Goal: Go to known website: Go to known website

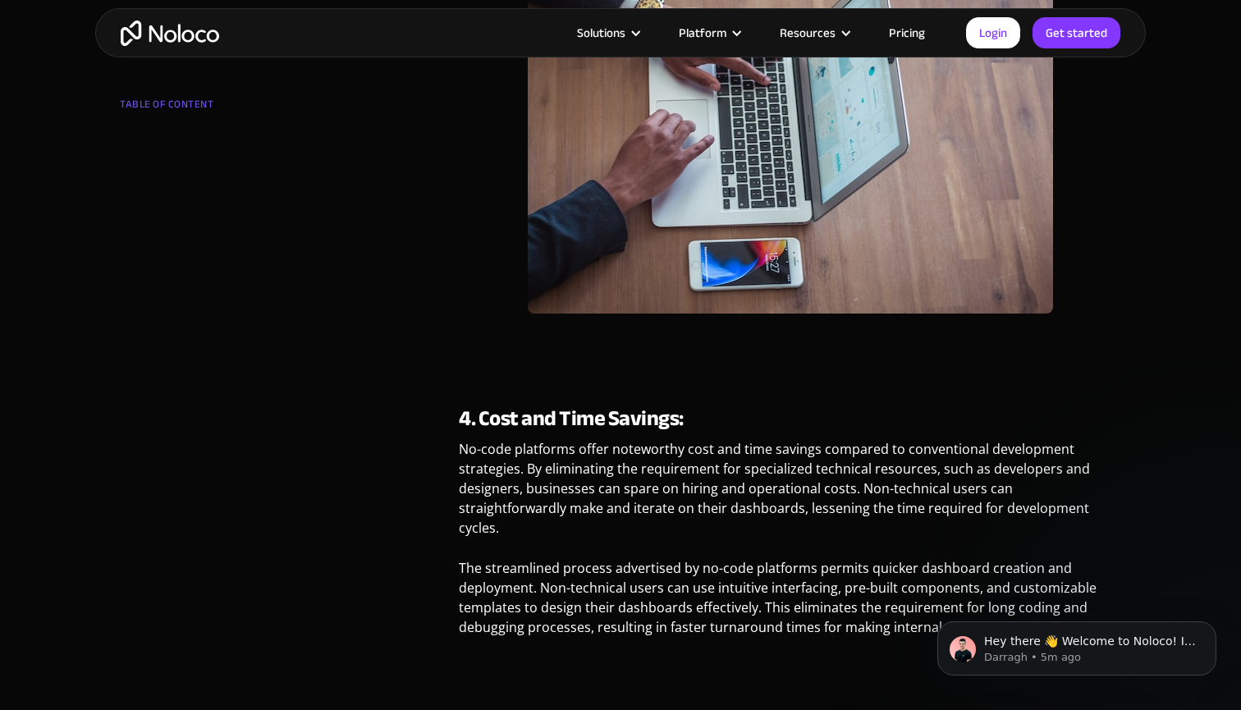
scroll to position [2979, 0]
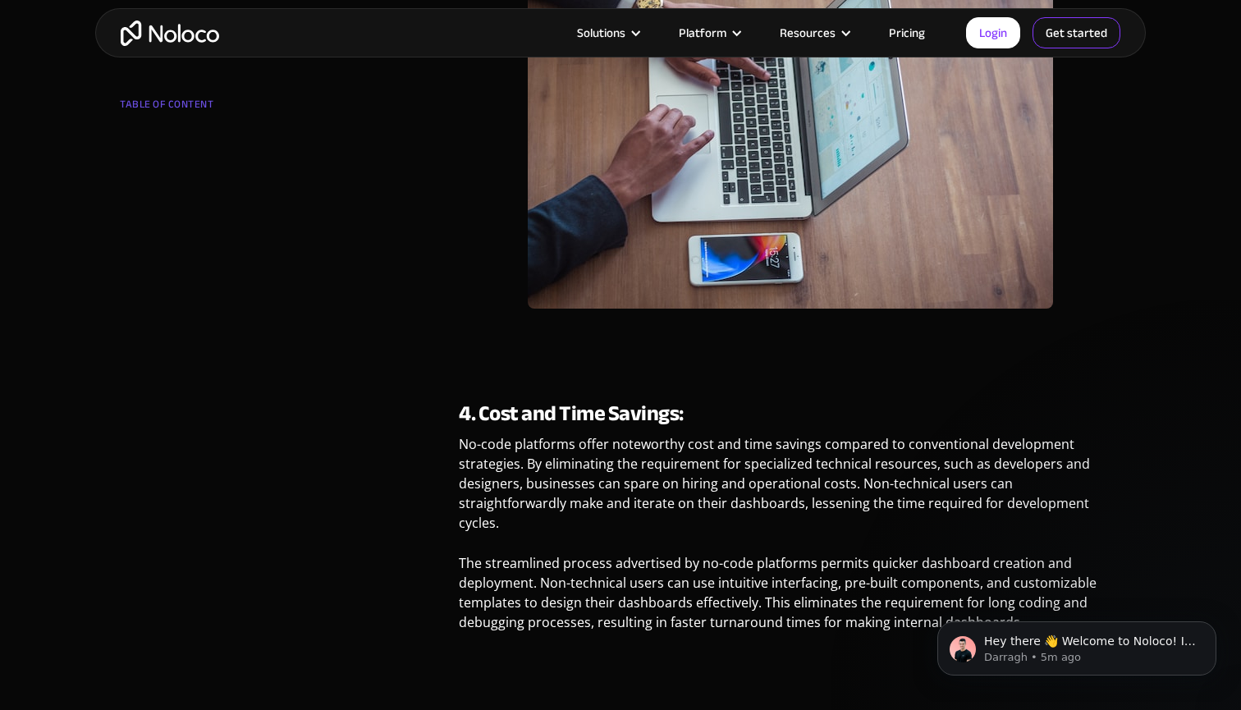
click at [0, 0] on link "Get started" at bounding box center [0, 0] width 0 height 0
click at [989, 29] on link "Login" at bounding box center [993, 32] width 54 height 31
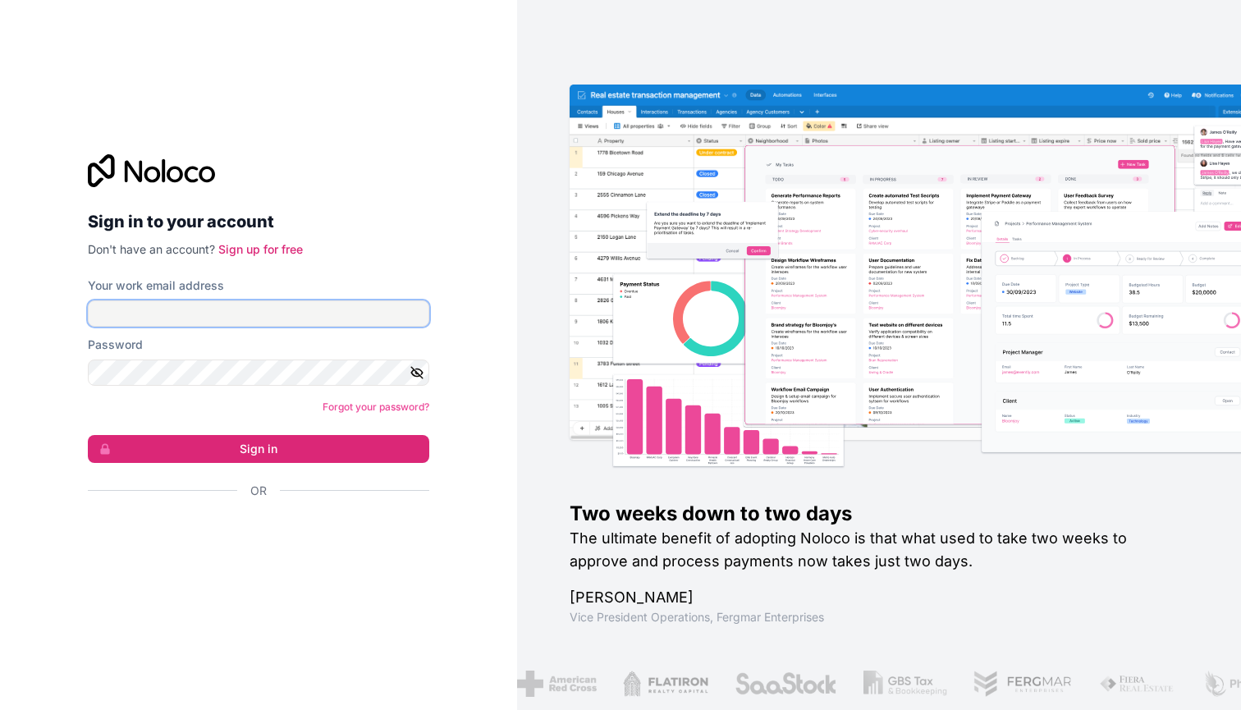
type input "liam@boostpartners.us"
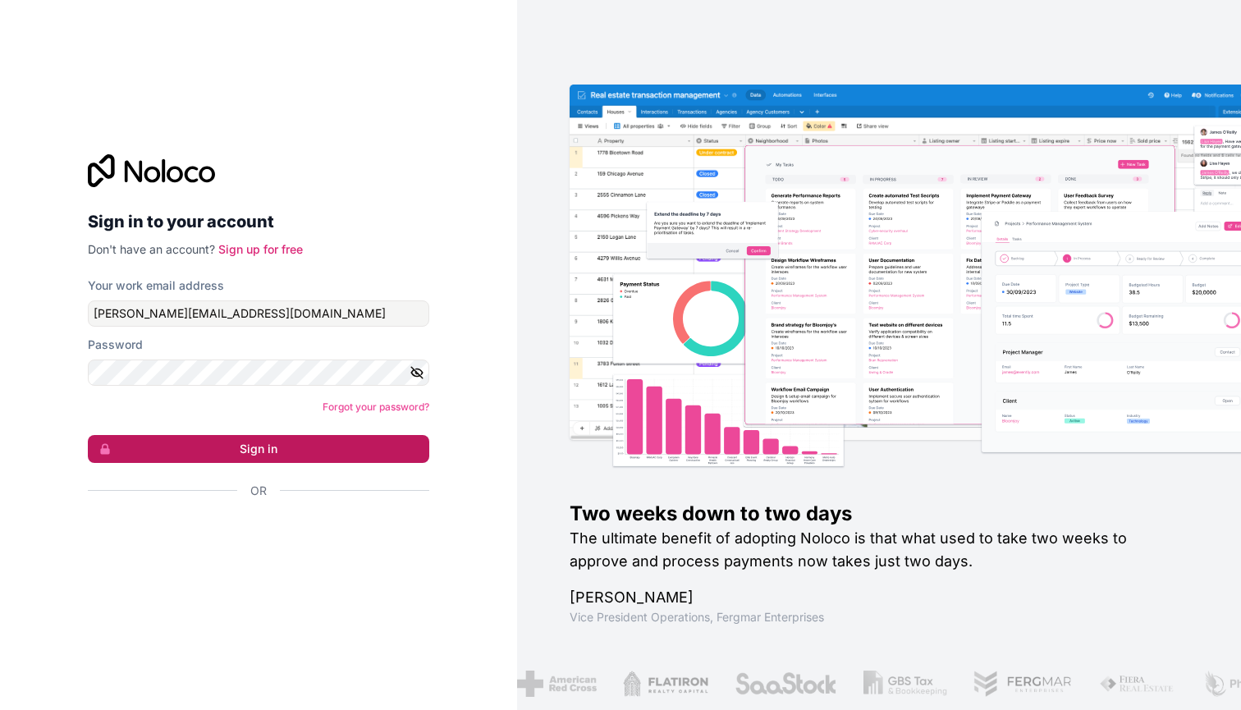
click at [255, 442] on button "Sign in" at bounding box center [259, 449] width 342 height 28
click at [299, 451] on button "Sign in" at bounding box center [259, 449] width 342 height 28
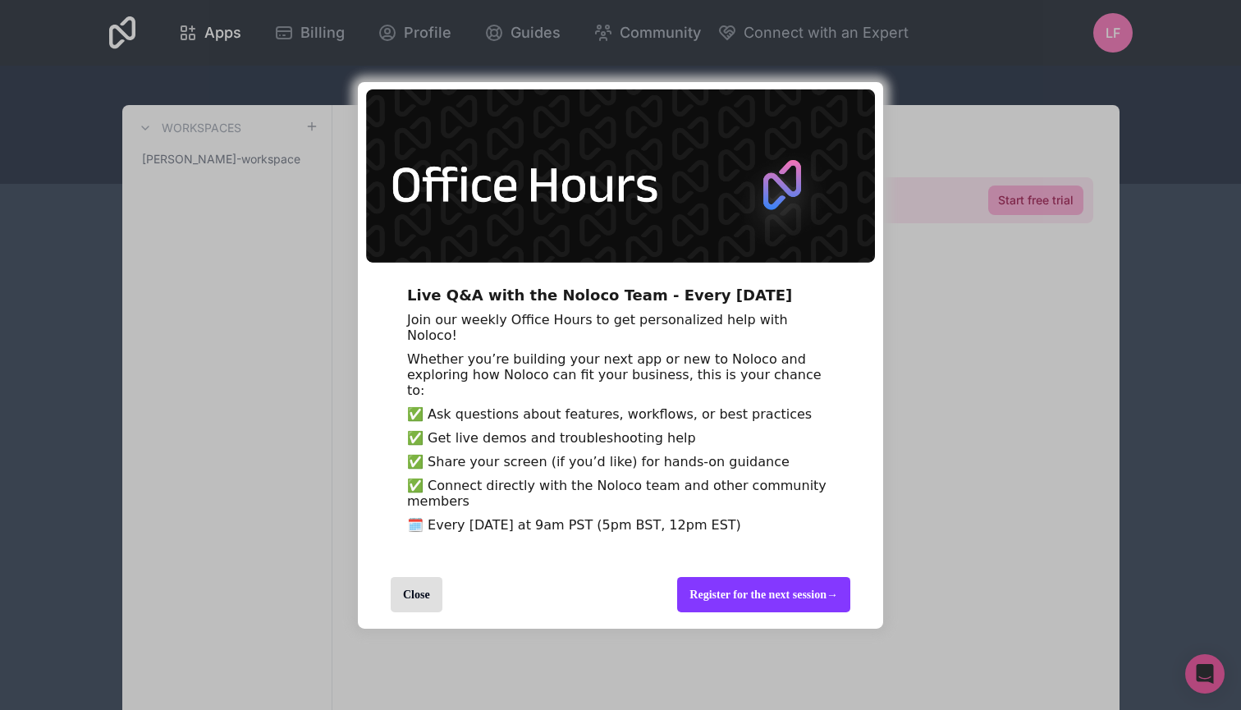
click at [420, 613] on div "Close" at bounding box center [417, 594] width 52 height 35
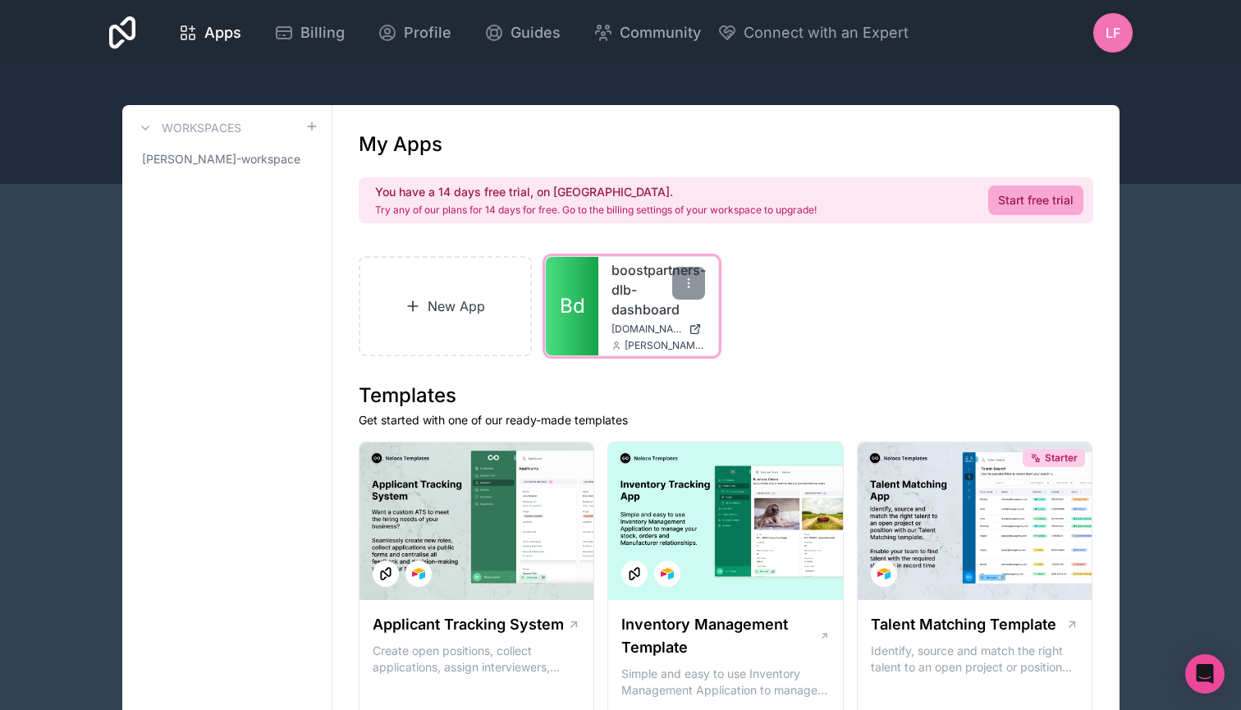
click at [631, 291] on link "boostpartners-dlb-dashboard" at bounding box center [659, 289] width 94 height 59
